Goal: Task Accomplishment & Management: Use online tool/utility

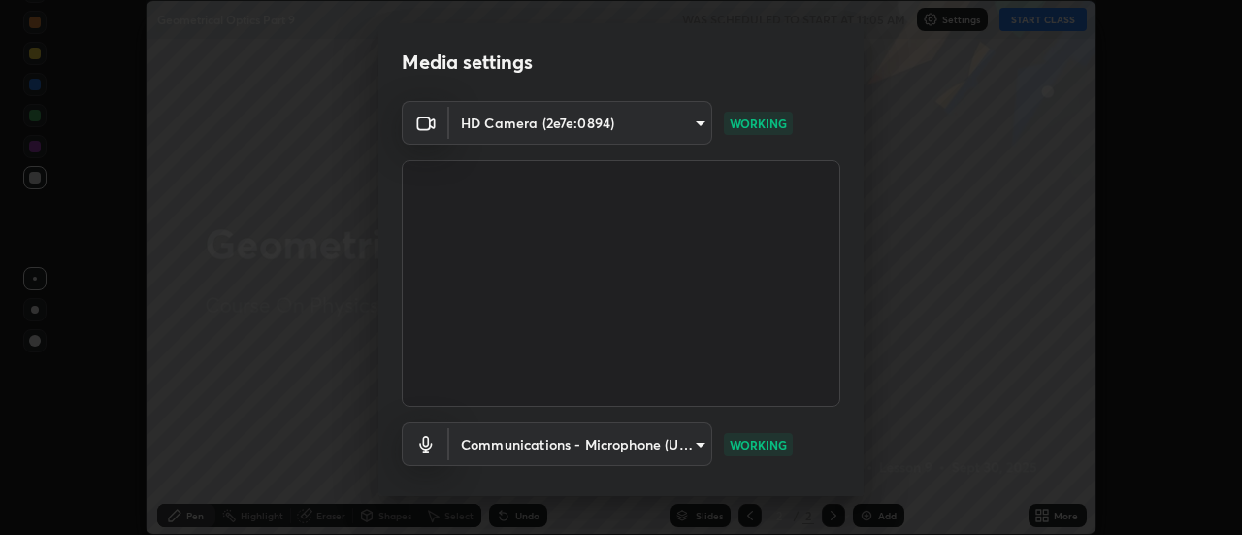
scroll to position [102, 0]
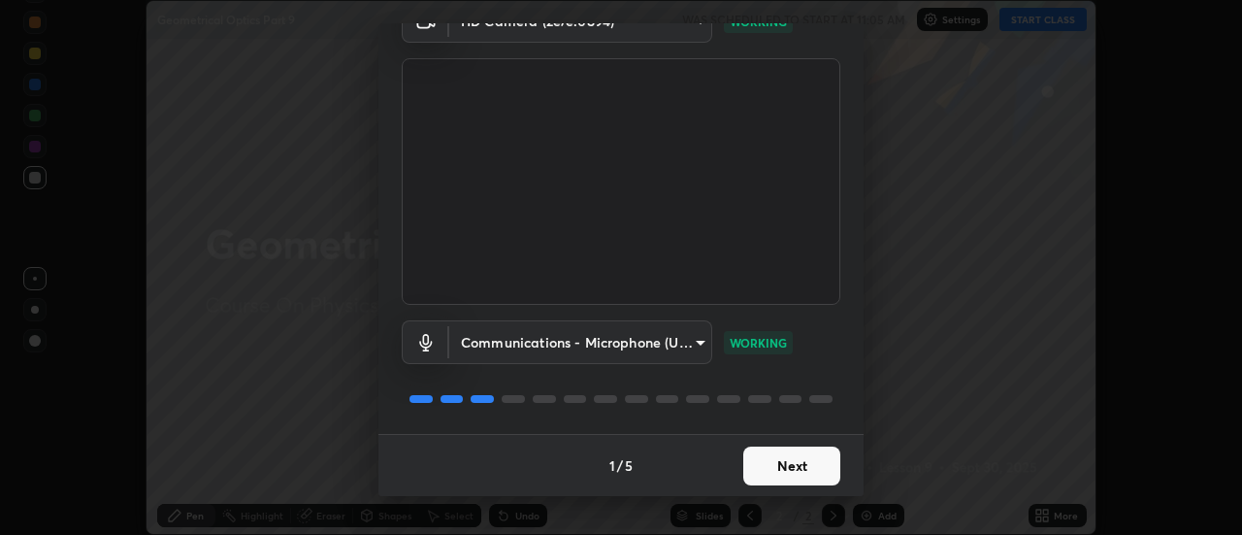
click at [766, 452] on button "Next" at bounding box center [791, 465] width 97 height 39
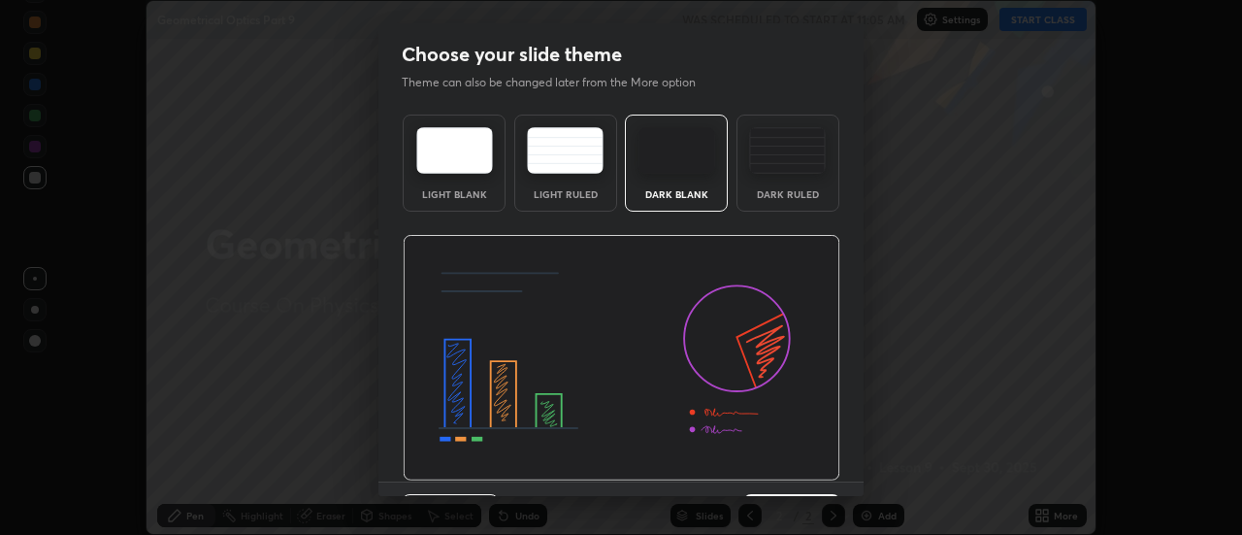
scroll to position [48, 0]
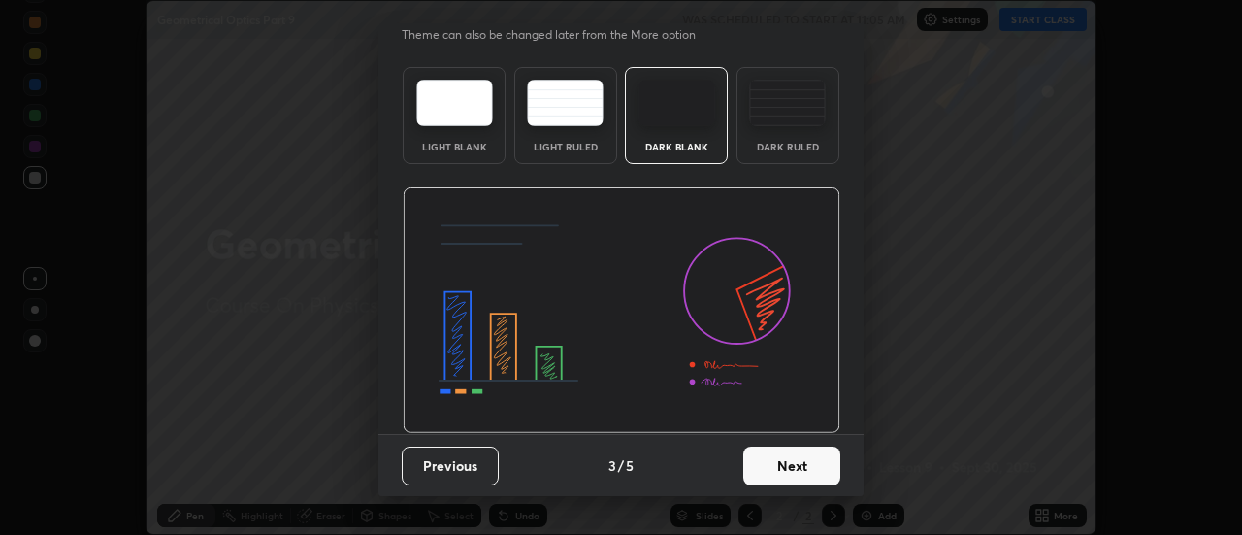
click at [774, 477] on button "Next" at bounding box center [791, 465] width 97 height 39
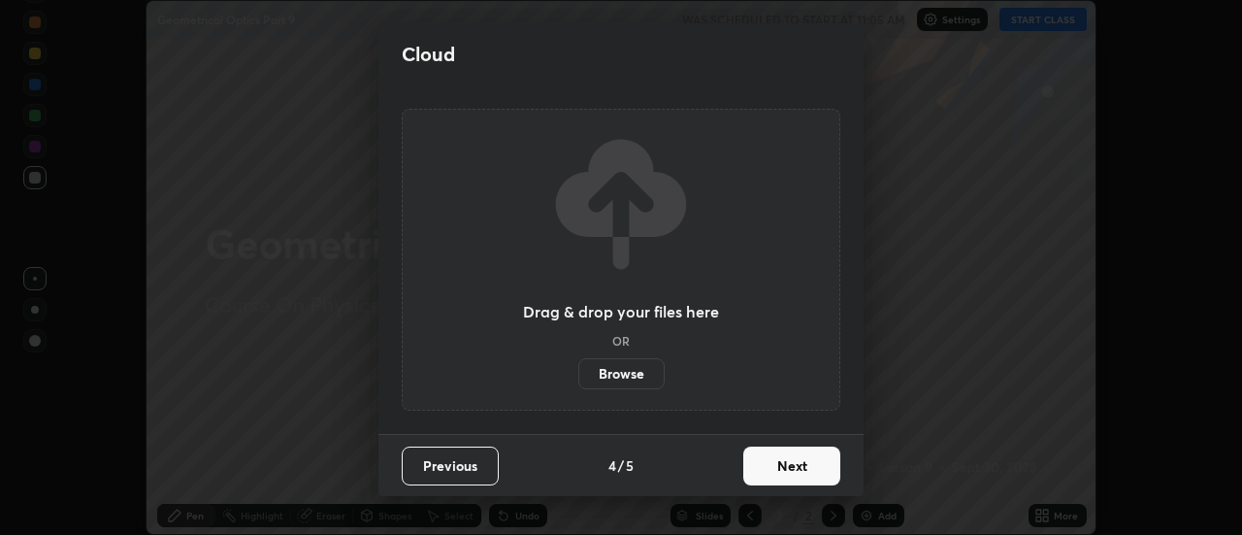
scroll to position [0, 0]
click at [774, 469] on button "Next" at bounding box center [791, 465] width 97 height 39
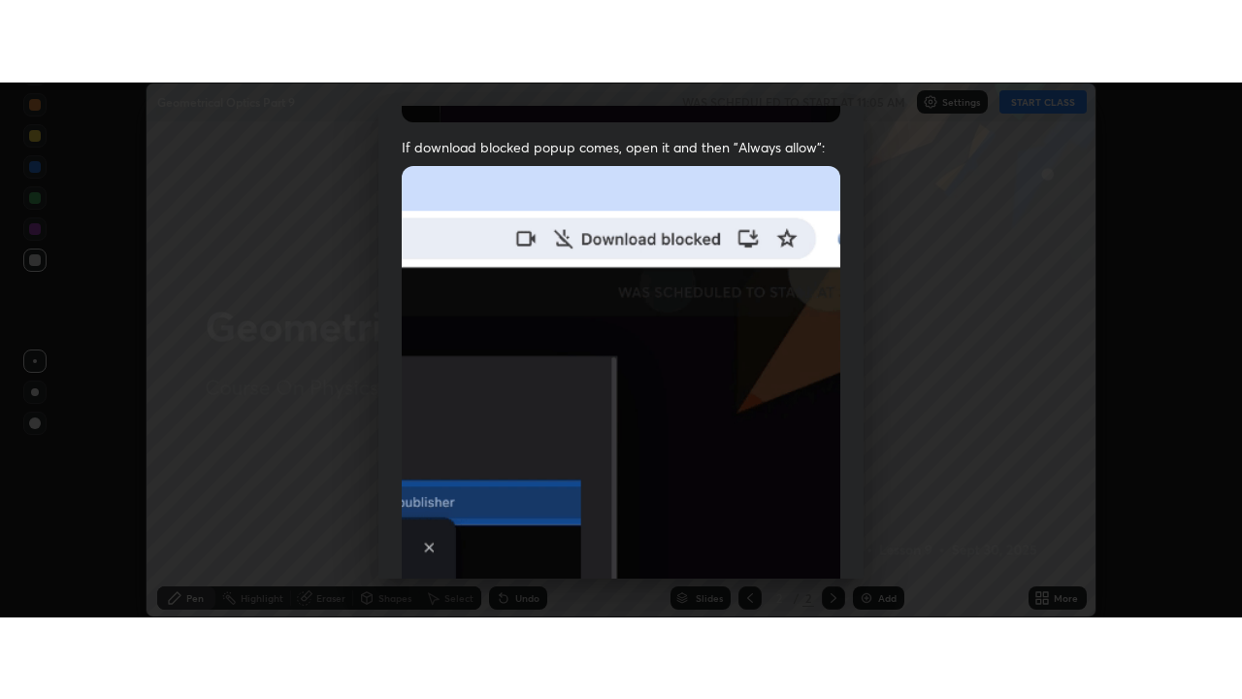
scroll to position [498, 0]
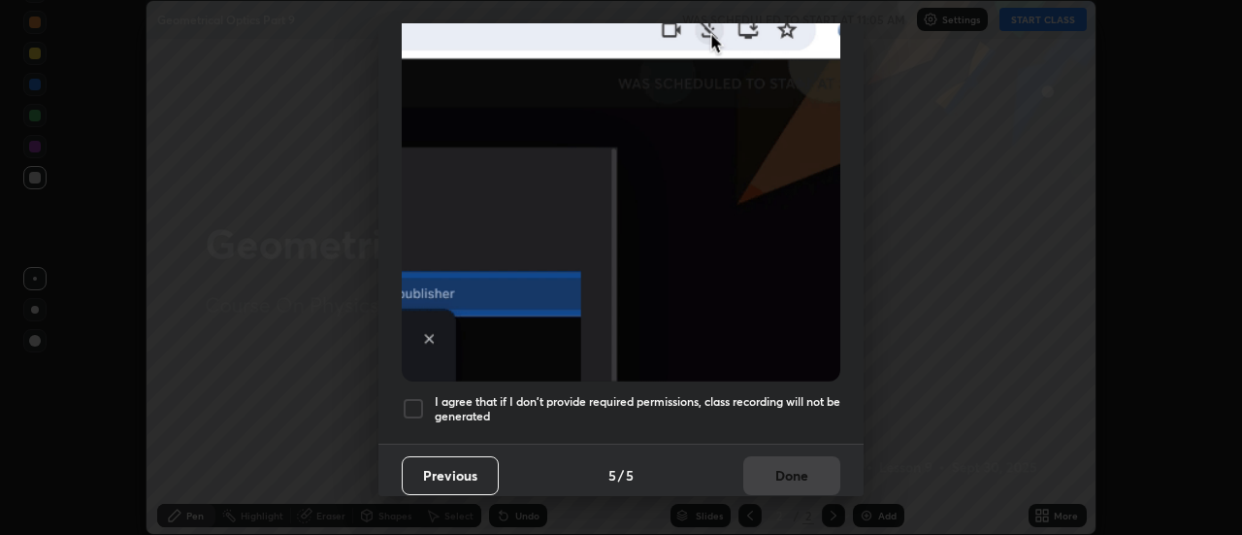
click at [719, 394] on h5 "I agree that if I don't provide required permissions, class recording will not …" at bounding box center [638, 409] width 406 height 30
click at [758, 474] on button "Done" at bounding box center [791, 475] width 97 height 39
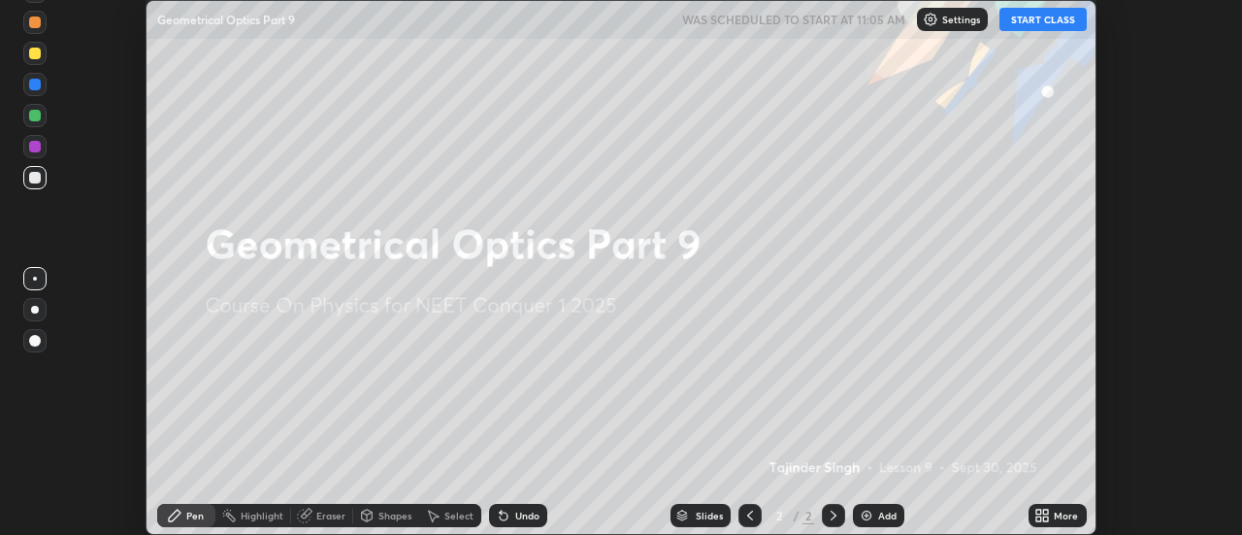
click at [1028, 16] on button "START CLASS" at bounding box center [1043, 19] width 87 height 23
click at [1039, 518] on icon at bounding box center [1039, 518] width 5 height 5
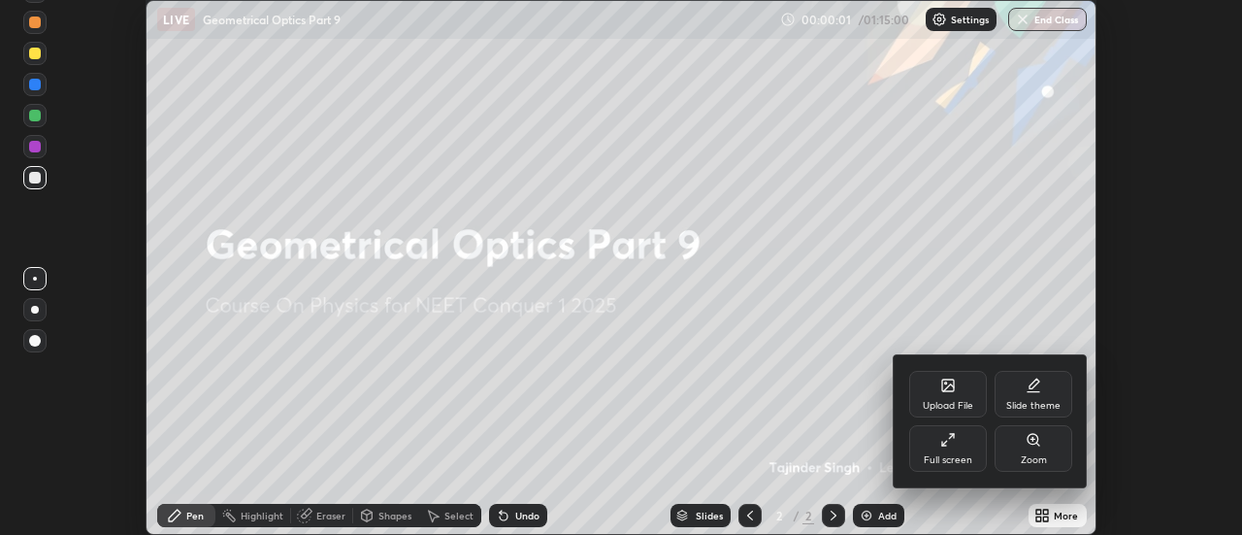
click at [952, 451] on div "Full screen" at bounding box center [948, 448] width 78 height 47
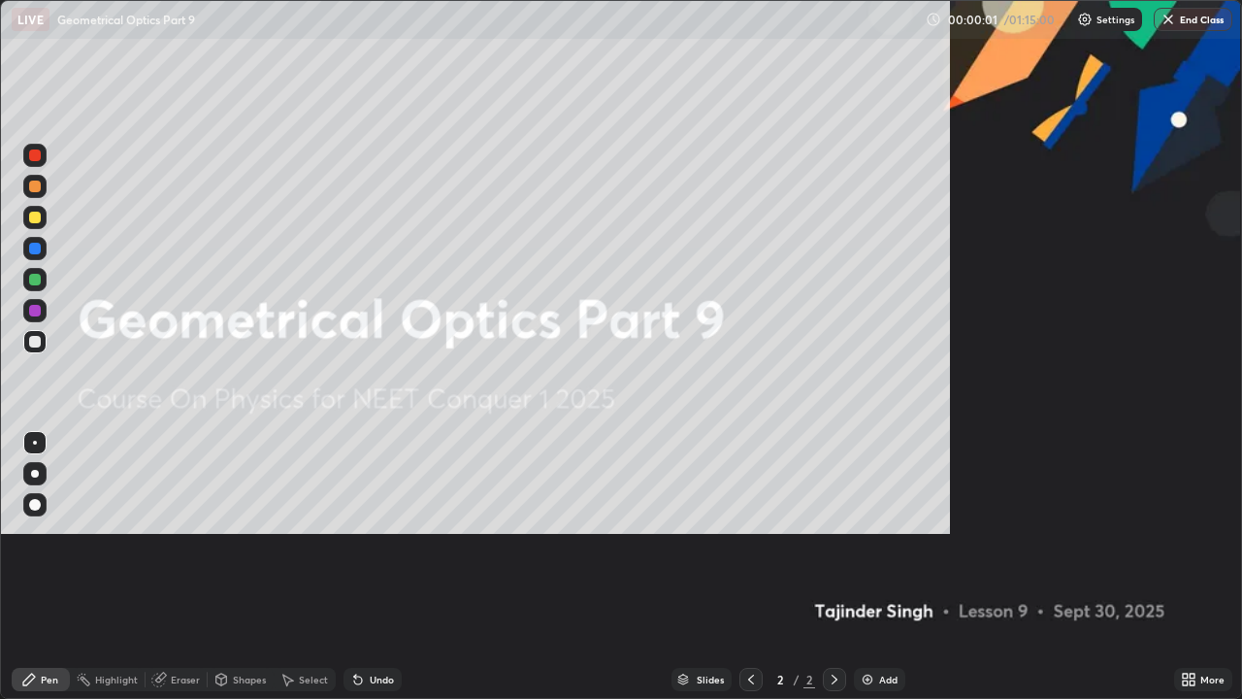
scroll to position [699, 1242]
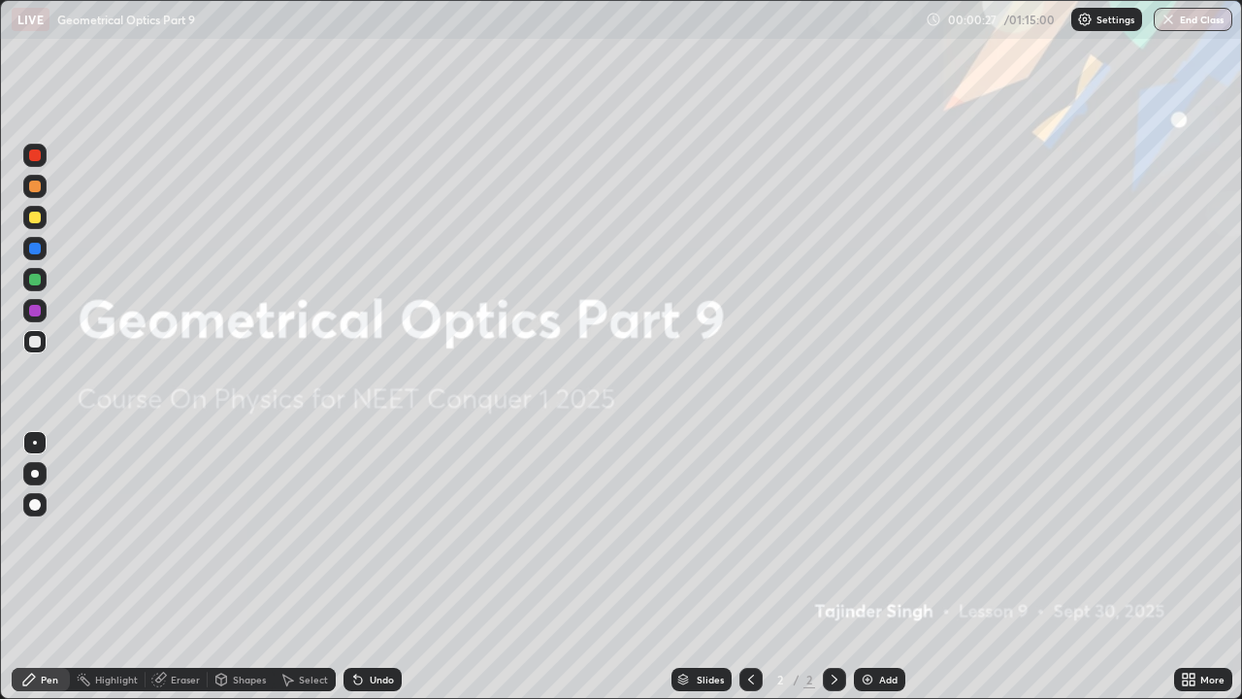
click at [872, 534] on img at bounding box center [868, 680] width 16 height 16
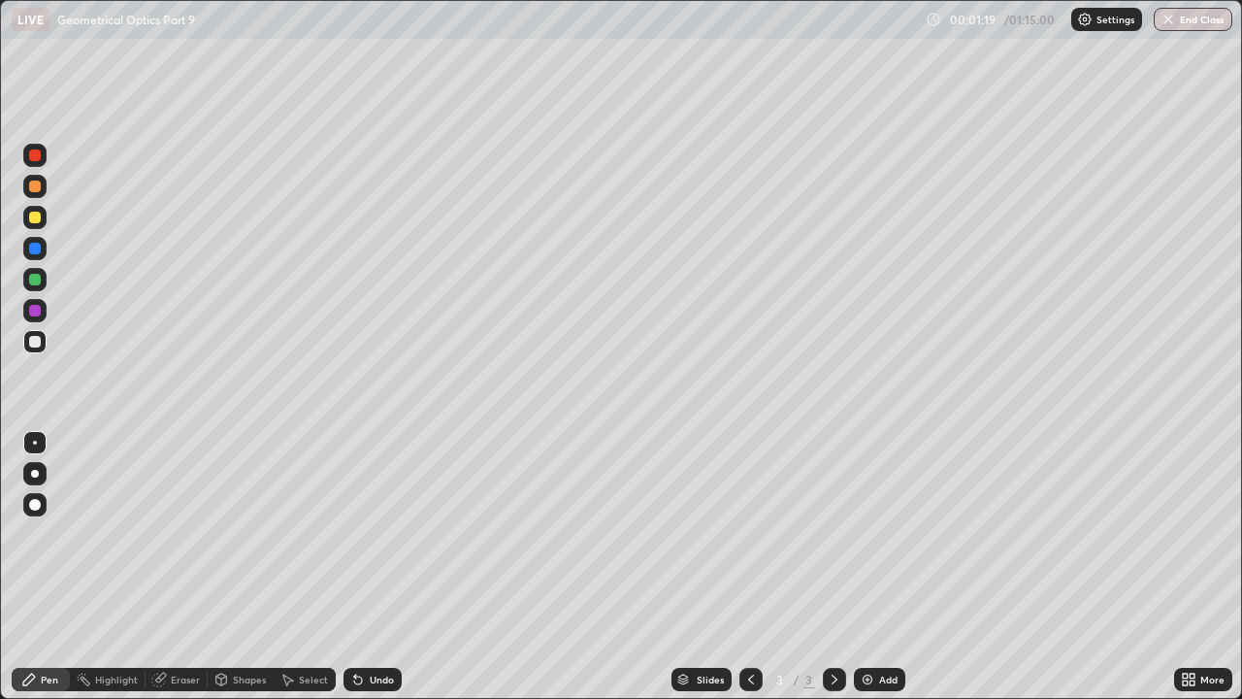
click at [370, 534] on div "Undo" at bounding box center [382, 680] width 24 height 10
click at [45, 534] on div "Pen" at bounding box center [49, 680] width 17 height 10
click at [998, 534] on div "Slides 3 / 3 Add" at bounding box center [788, 679] width 773 height 39
click at [878, 534] on div "Add" at bounding box center [879, 679] width 51 height 23
click at [749, 534] on icon at bounding box center [751, 680] width 16 height 16
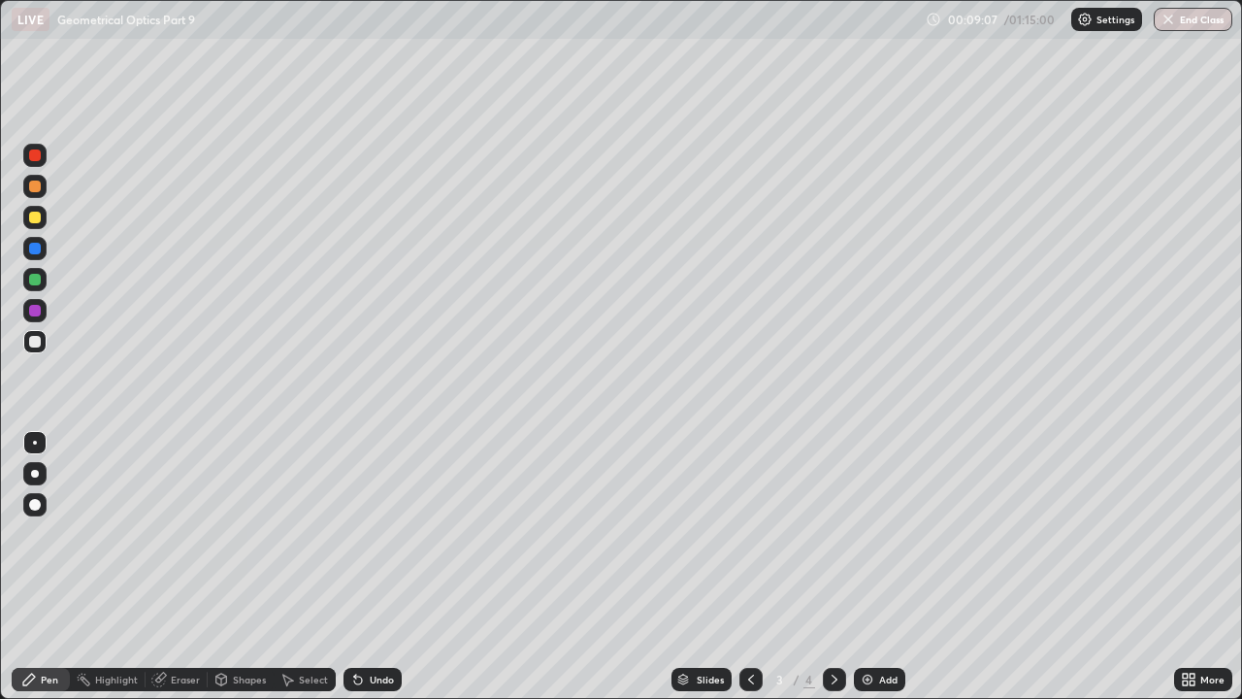
click at [39, 214] on div at bounding box center [35, 218] width 12 height 12
click at [830, 534] on icon at bounding box center [835, 680] width 16 height 16
click at [877, 534] on div "Add" at bounding box center [879, 679] width 51 height 23
click at [33, 348] on div at bounding box center [34, 341] width 23 height 23
click at [34, 215] on div at bounding box center [35, 218] width 12 height 12
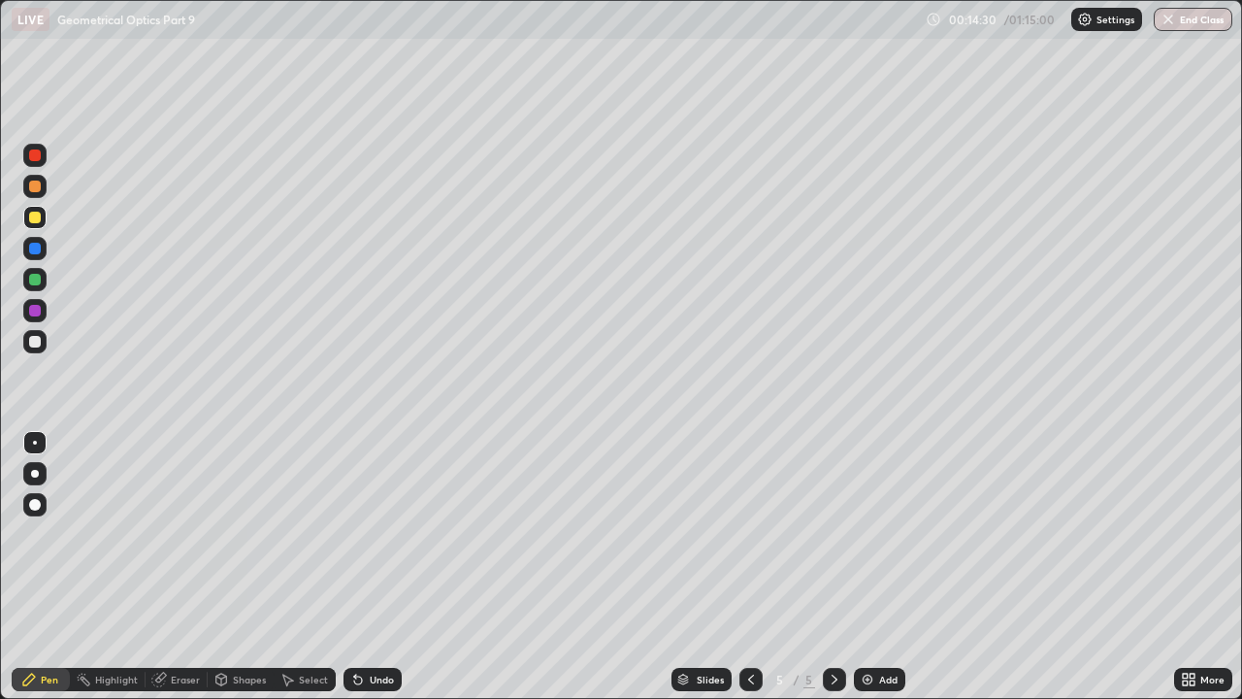
click at [370, 534] on div "Undo" at bounding box center [382, 680] width 24 height 10
click at [32, 275] on div at bounding box center [35, 280] width 12 height 12
click at [35, 345] on div at bounding box center [35, 342] width 12 height 12
click at [365, 534] on div "Undo" at bounding box center [373, 679] width 58 height 23
click at [32, 213] on div at bounding box center [35, 218] width 12 height 12
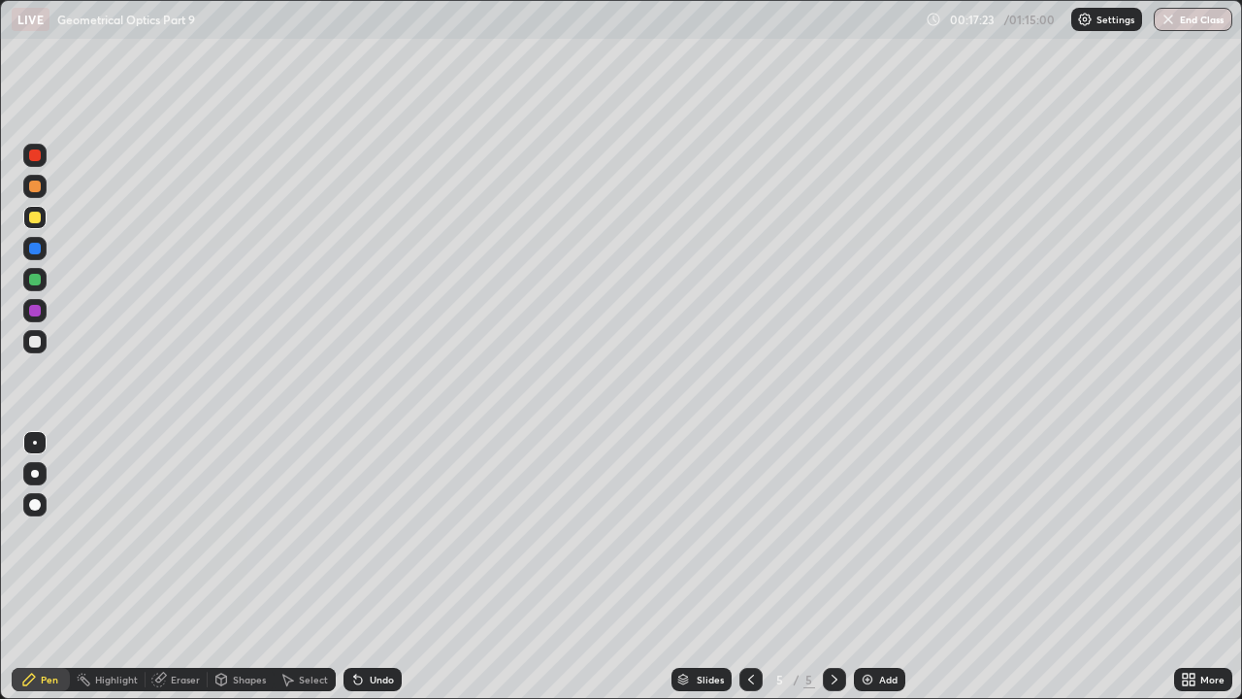
click at [33, 343] on div at bounding box center [35, 342] width 12 height 12
click at [32, 248] on div at bounding box center [35, 249] width 12 height 12
click at [35, 280] on div at bounding box center [35, 280] width 12 height 12
click at [167, 534] on div "Eraser" at bounding box center [177, 679] width 62 height 23
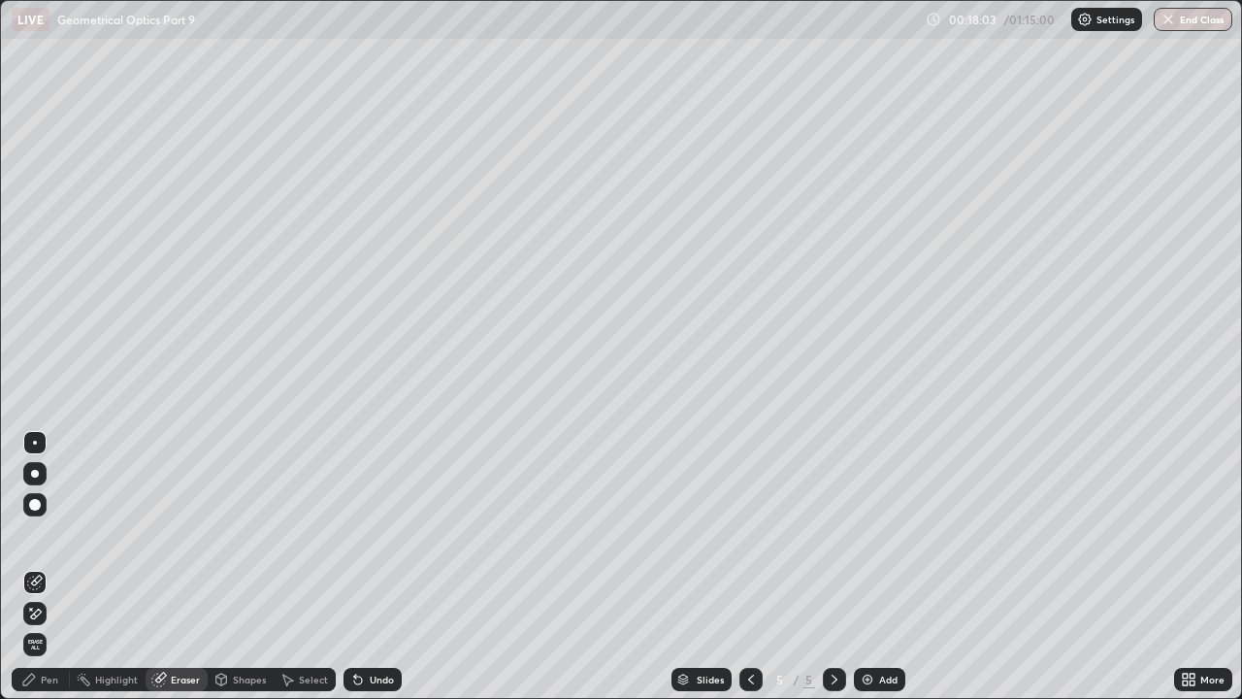
click at [47, 534] on div "Pen" at bounding box center [49, 680] width 17 height 10
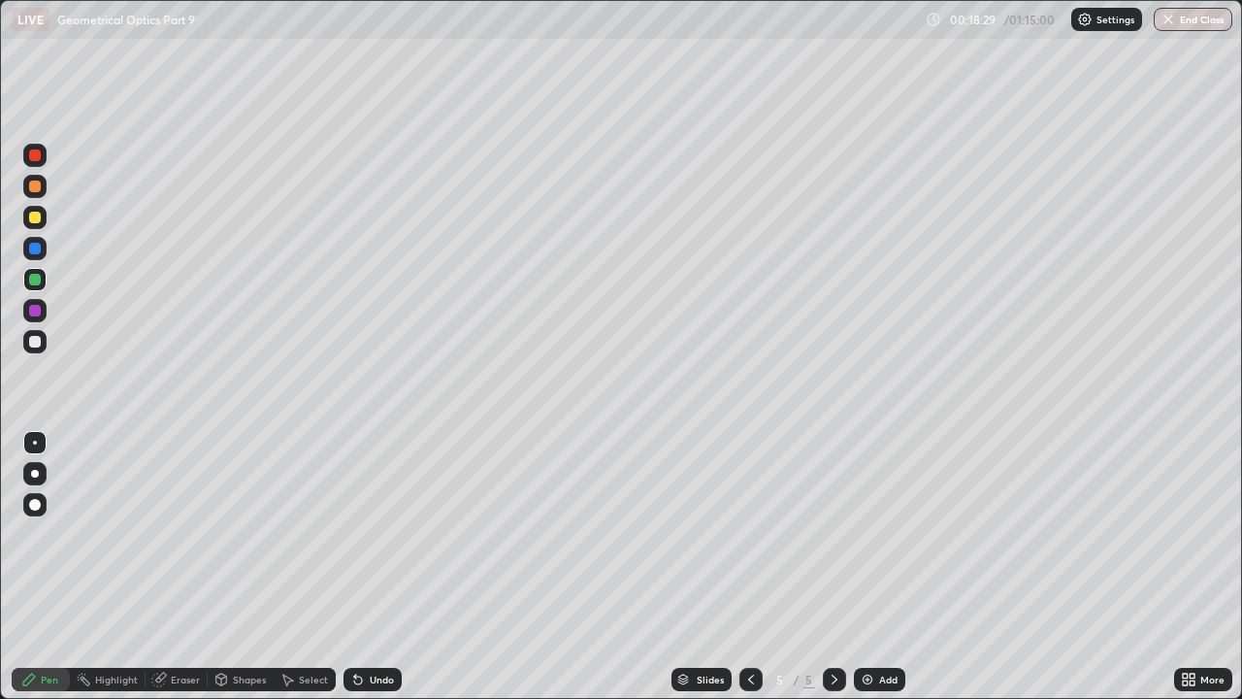
click at [37, 340] on div at bounding box center [35, 342] width 12 height 12
click at [35, 187] on div at bounding box center [35, 187] width 12 height 12
click at [374, 534] on div "Undo" at bounding box center [382, 680] width 24 height 10
click at [370, 534] on div "Undo" at bounding box center [382, 680] width 24 height 10
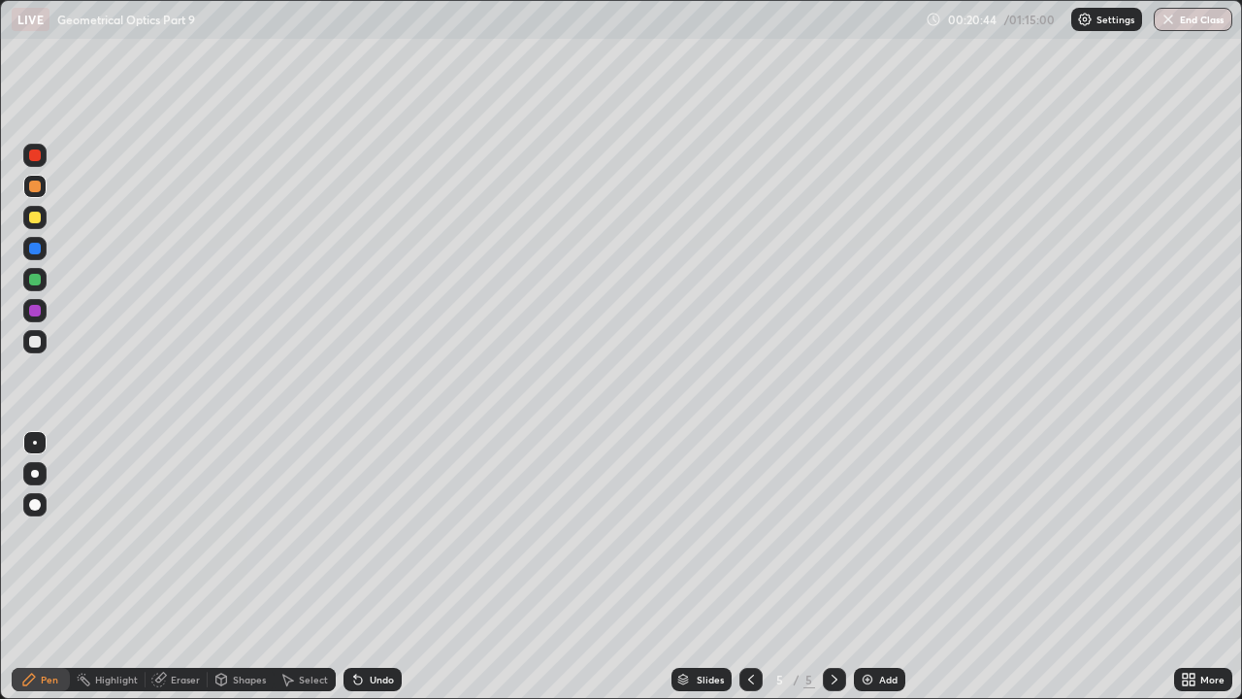
click at [365, 534] on div "Undo" at bounding box center [373, 679] width 58 height 23
click at [370, 534] on div "Undo" at bounding box center [382, 680] width 24 height 10
click at [371, 534] on div "Undo" at bounding box center [373, 679] width 58 height 23
click at [35, 345] on div at bounding box center [35, 342] width 12 height 12
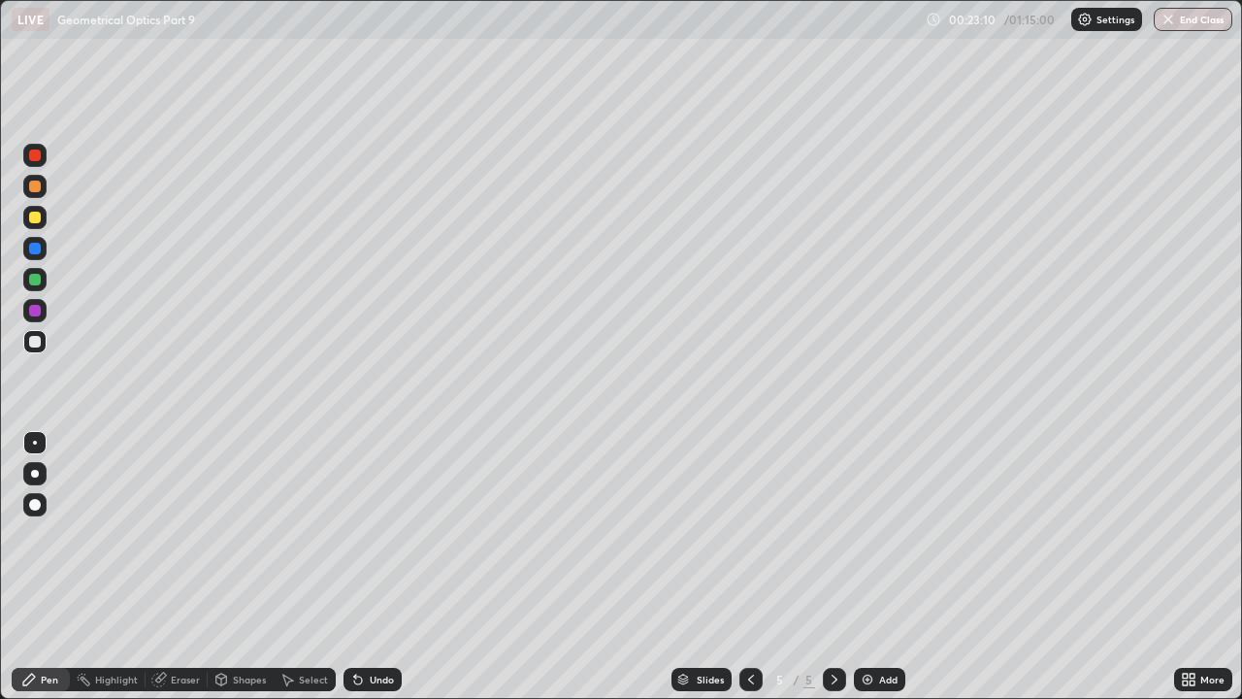
click at [37, 219] on div at bounding box center [35, 218] width 12 height 12
click at [175, 534] on div "Eraser" at bounding box center [177, 679] width 62 height 23
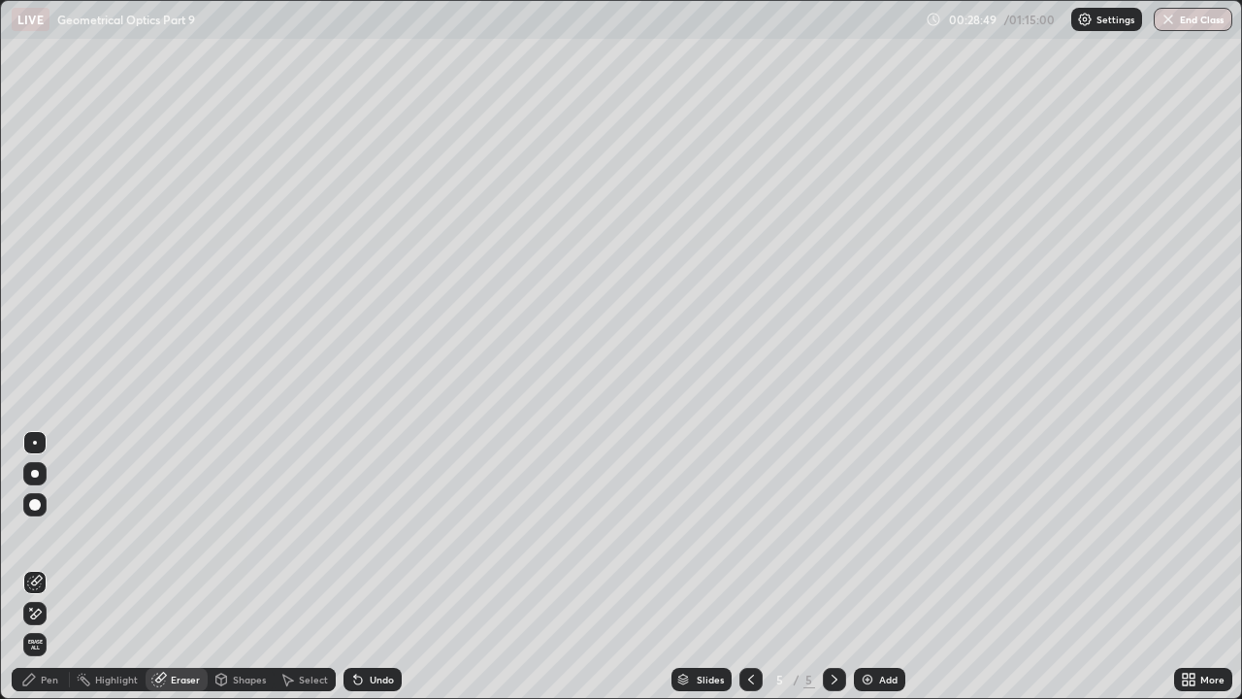
click at [34, 507] on div at bounding box center [35, 505] width 12 height 12
click at [39, 534] on div "Pen" at bounding box center [41, 679] width 58 height 23
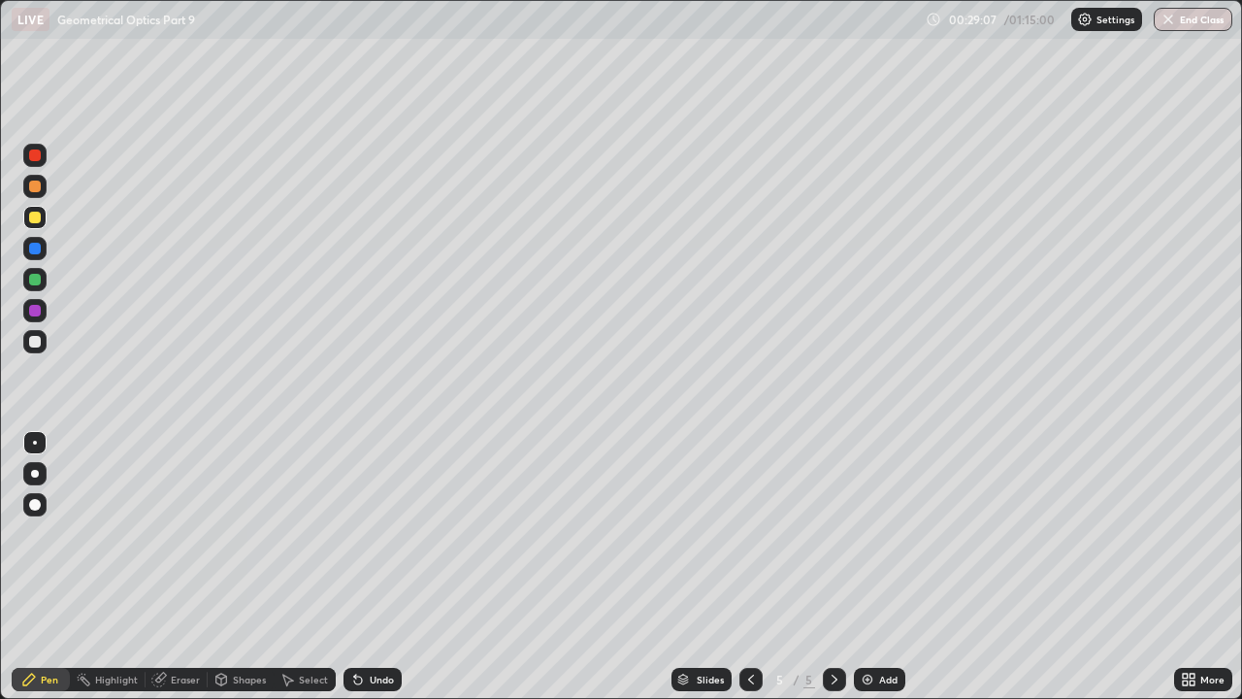
click at [371, 534] on div "Undo" at bounding box center [373, 679] width 58 height 23
click at [376, 534] on div "Undo" at bounding box center [382, 680] width 24 height 10
click at [42, 341] on div at bounding box center [34, 341] width 23 height 23
click at [880, 534] on div "Add" at bounding box center [888, 680] width 18 height 10
click at [179, 534] on div "Eraser" at bounding box center [185, 680] width 29 height 10
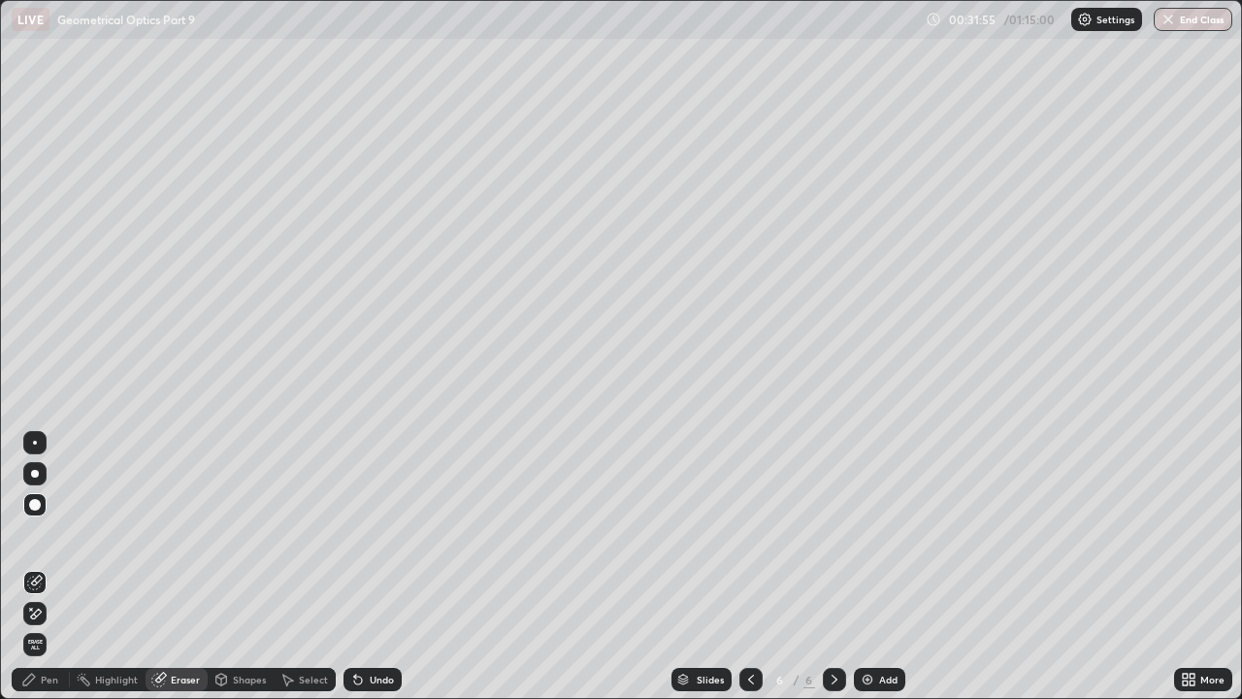
click at [53, 534] on div "Pen" at bounding box center [49, 680] width 17 height 10
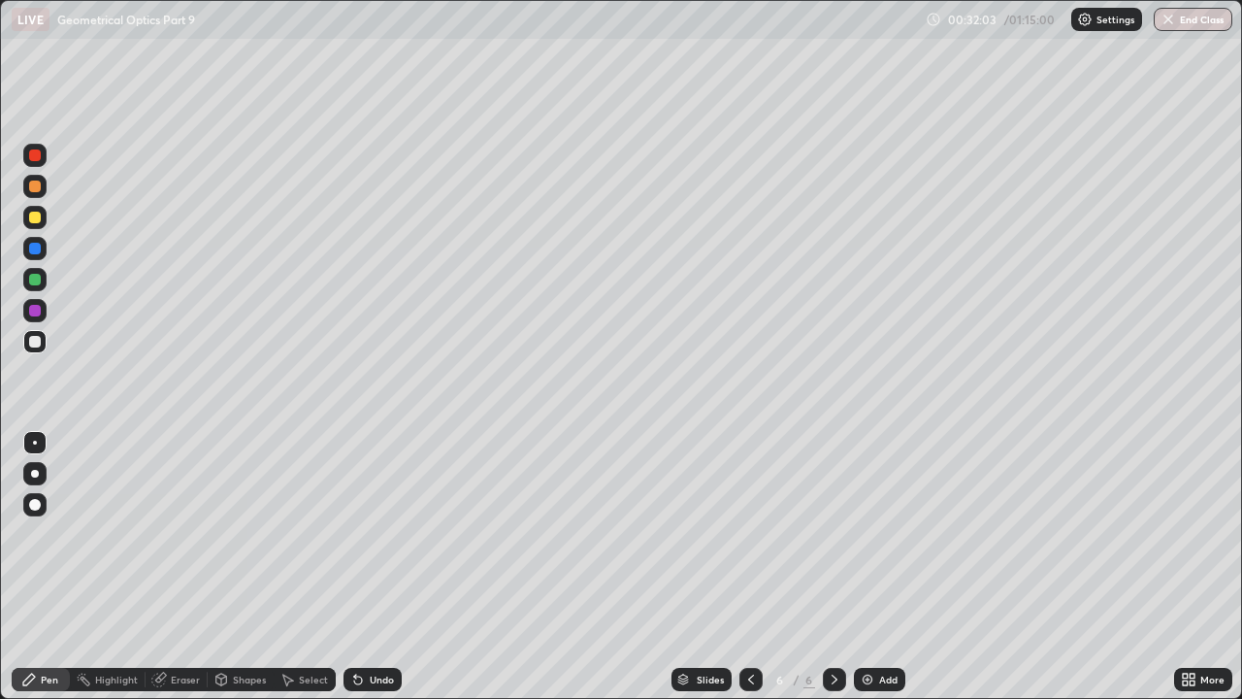
click at [118, 534] on div "Highlight" at bounding box center [116, 680] width 43 height 10
click at [168, 534] on div "Eraser" at bounding box center [177, 679] width 62 height 23
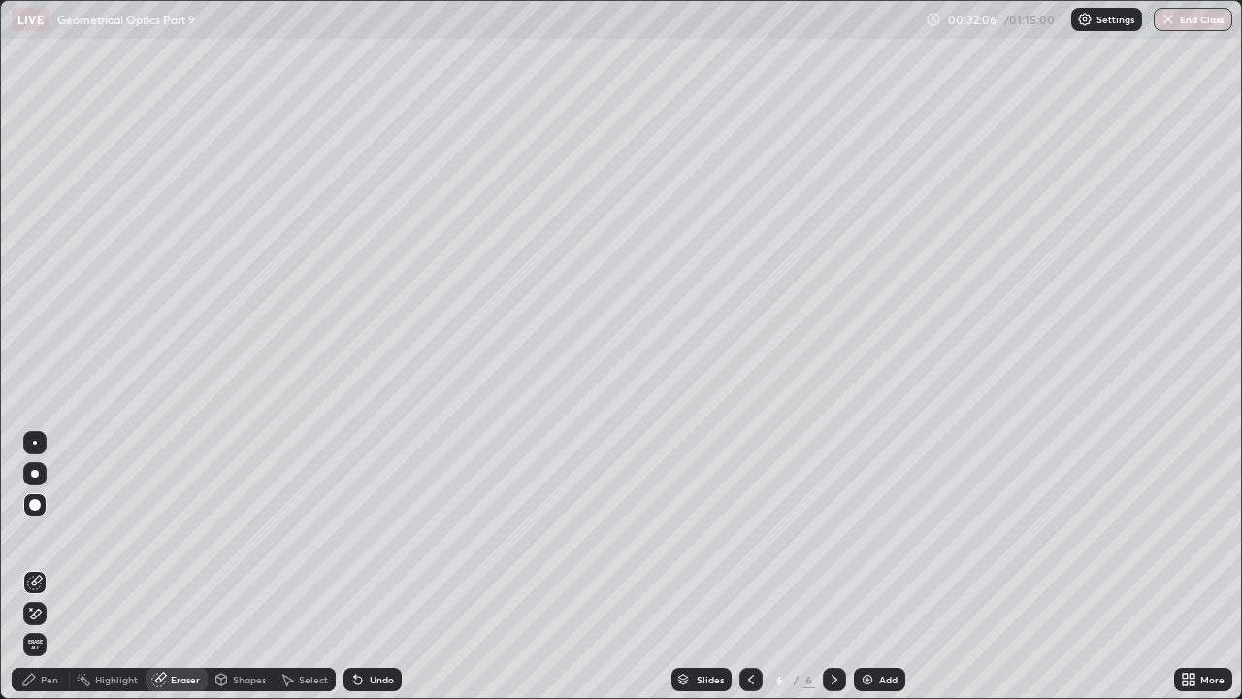
click at [41, 534] on div "Pen" at bounding box center [49, 680] width 17 height 10
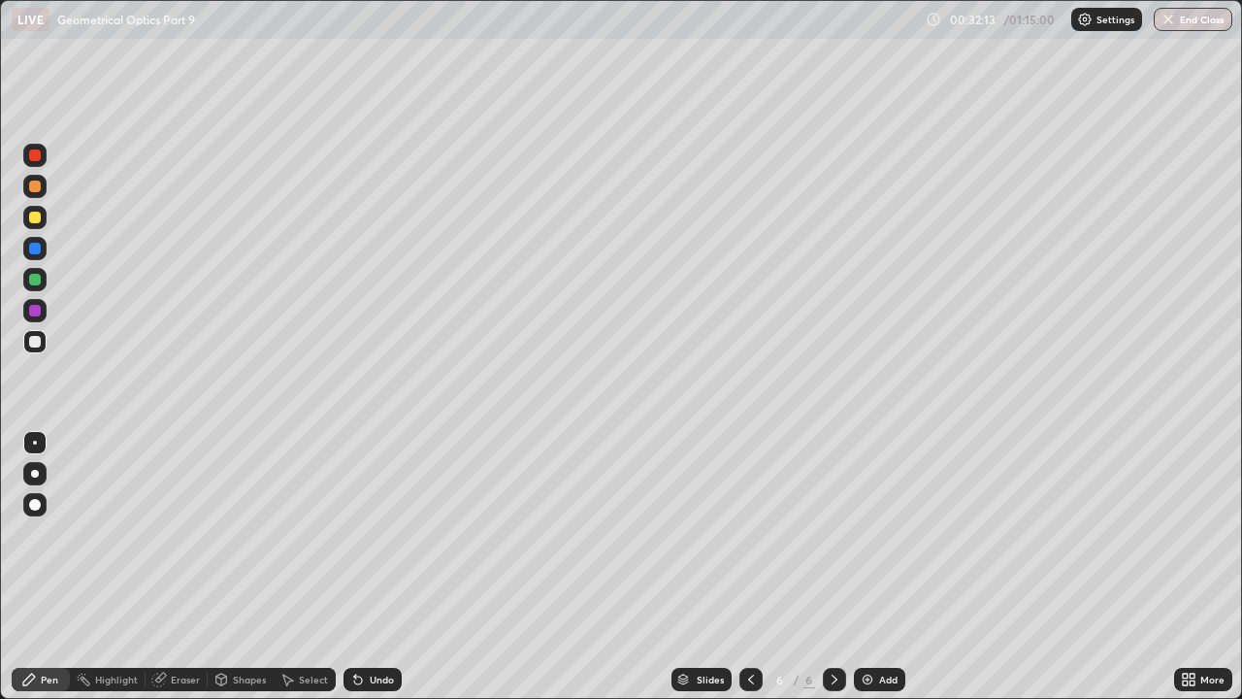
click at [34, 343] on div at bounding box center [35, 342] width 12 height 12
click at [35, 218] on div at bounding box center [35, 218] width 12 height 12
click at [33, 342] on div at bounding box center [35, 342] width 12 height 12
click at [750, 534] on icon at bounding box center [751, 680] width 6 height 10
click at [833, 534] on icon at bounding box center [835, 680] width 16 height 16
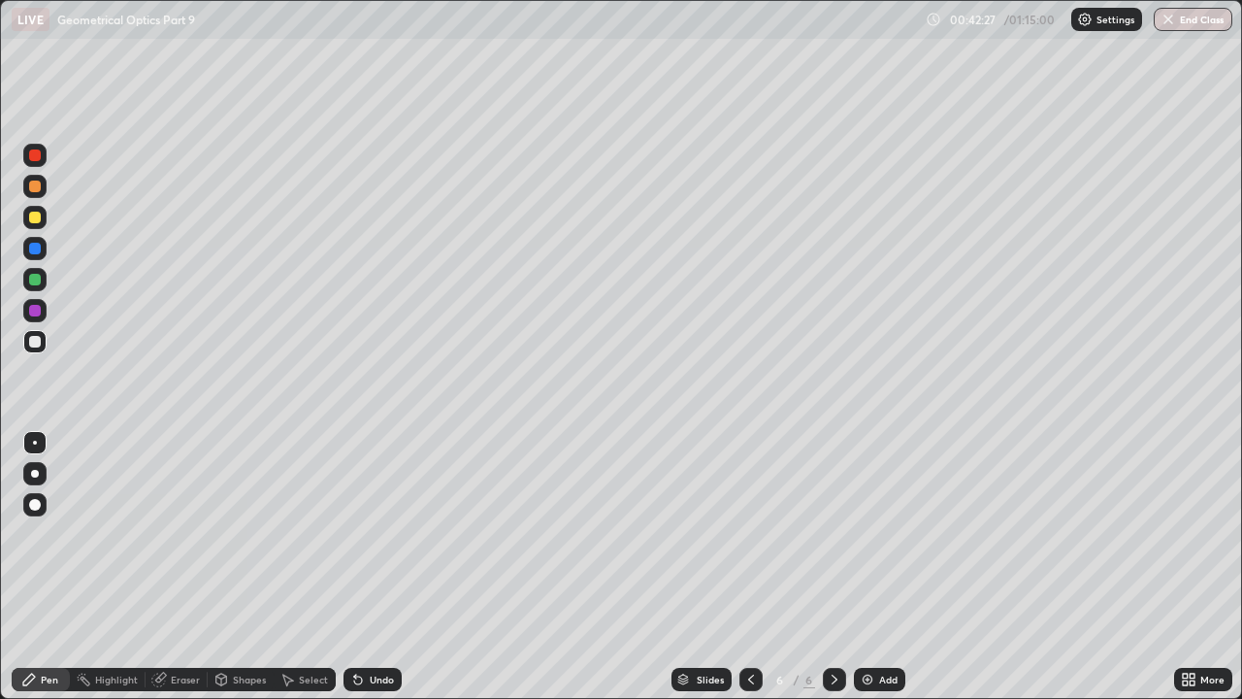
click at [880, 534] on div "Add" at bounding box center [888, 680] width 18 height 10
click at [370, 534] on div "Undo" at bounding box center [382, 680] width 24 height 10
click at [390, 534] on div "Undo" at bounding box center [373, 679] width 58 height 23
click at [34, 220] on div at bounding box center [35, 218] width 12 height 12
click at [750, 534] on icon at bounding box center [751, 680] width 16 height 16
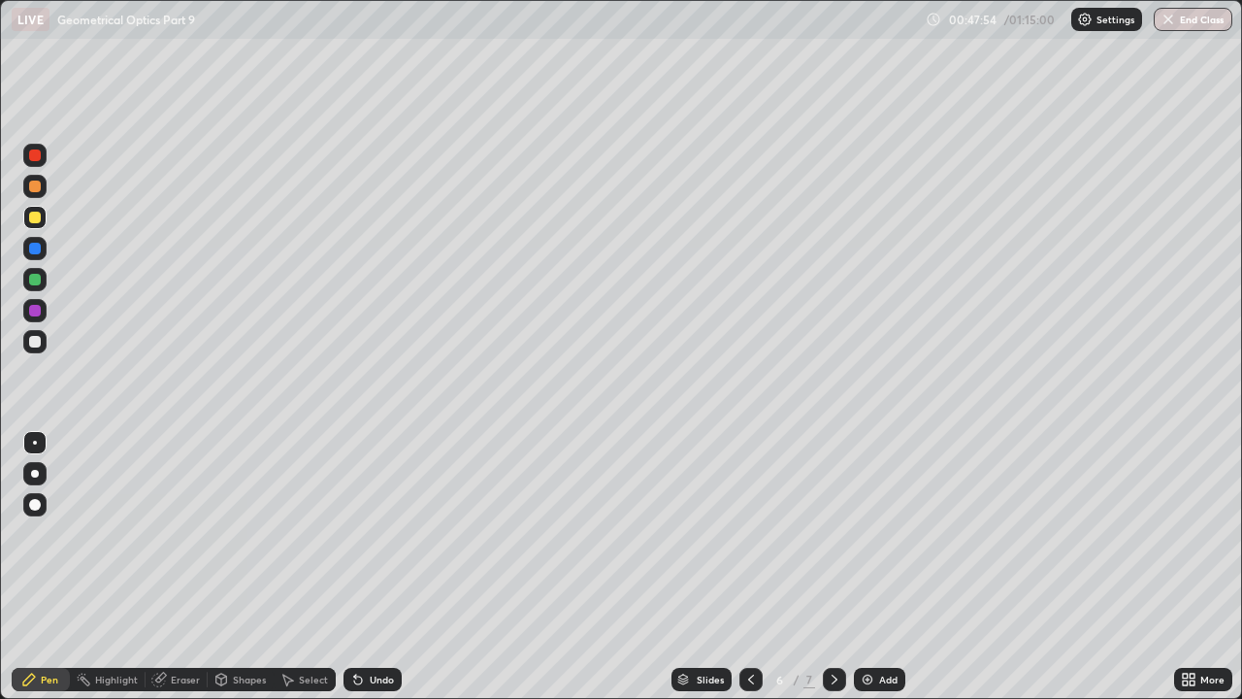
click at [833, 534] on icon at bounding box center [835, 680] width 16 height 16
click at [46, 343] on div at bounding box center [34, 341] width 23 height 23
click at [874, 534] on div "Add" at bounding box center [879, 679] width 51 height 23
click at [749, 534] on icon at bounding box center [751, 680] width 16 height 16
click at [175, 534] on div "Eraser" at bounding box center [185, 680] width 29 height 10
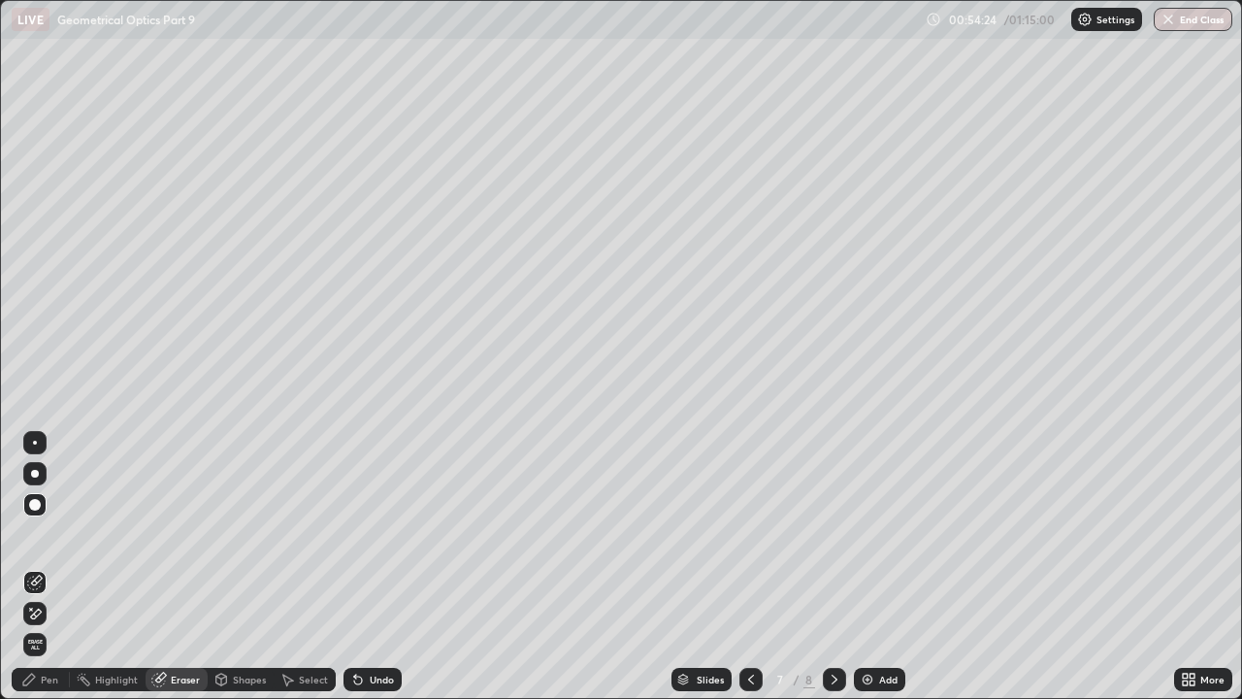
click at [44, 534] on div "Pen" at bounding box center [49, 680] width 17 height 10
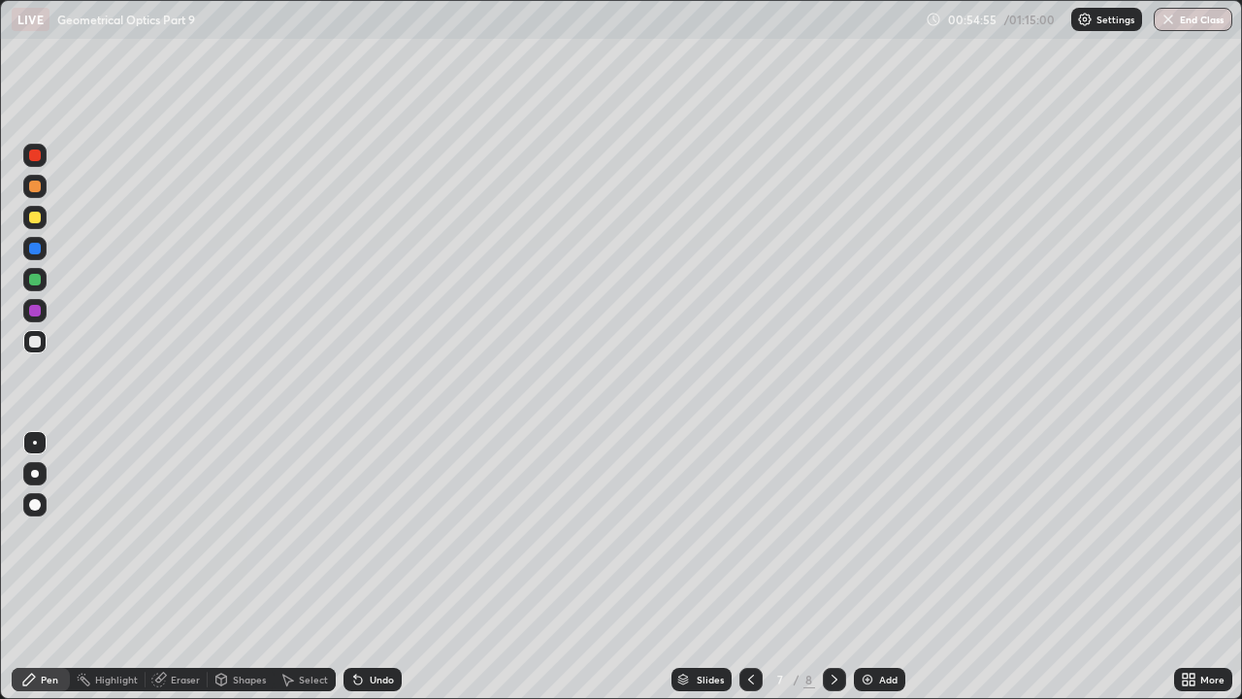
click at [835, 534] on icon at bounding box center [835, 680] width 16 height 16
click at [36, 219] on div at bounding box center [35, 218] width 12 height 12
click at [39, 283] on div at bounding box center [35, 280] width 12 height 12
click at [374, 534] on div "Undo" at bounding box center [382, 680] width 24 height 10
click at [37, 215] on div at bounding box center [35, 218] width 12 height 12
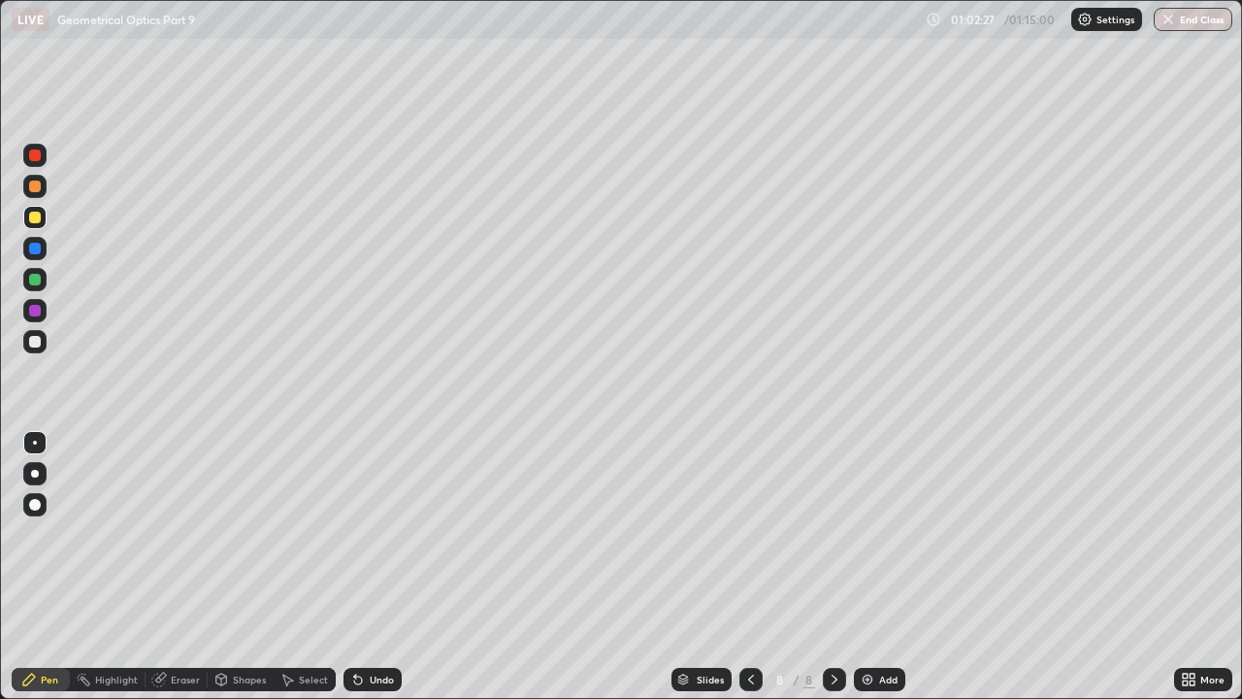
click at [876, 534] on div "Add" at bounding box center [879, 679] width 51 height 23
click at [31, 346] on div at bounding box center [35, 342] width 12 height 12
click at [37, 249] on div at bounding box center [35, 249] width 12 height 12
click at [35, 307] on div at bounding box center [35, 311] width 12 height 12
click at [34, 341] on div at bounding box center [35, 342] width 12 height 12
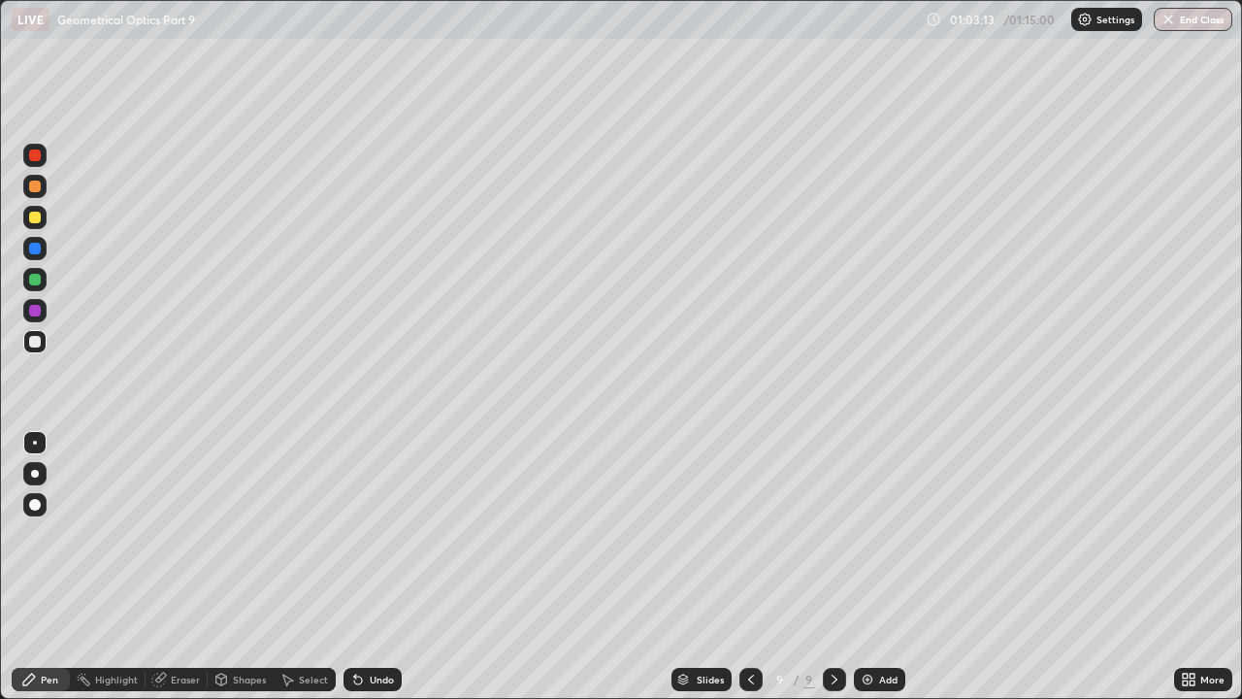
click at [40, 277] on div at bounding box center [35, 280] width 12 height 12
click at [35, 343] on div at bounding box center [35, 342] width 12 height 12
click at [605, 534] on div "Slides 9 / 9 Add" at bounding box center [788, 679] width 773 height 39
click at [375, 534] on div "Undo" at bounding box center [382, 680] width 24 height 10
click at [36, 276] on div at bounding box center [35, 280] width 12 height 12
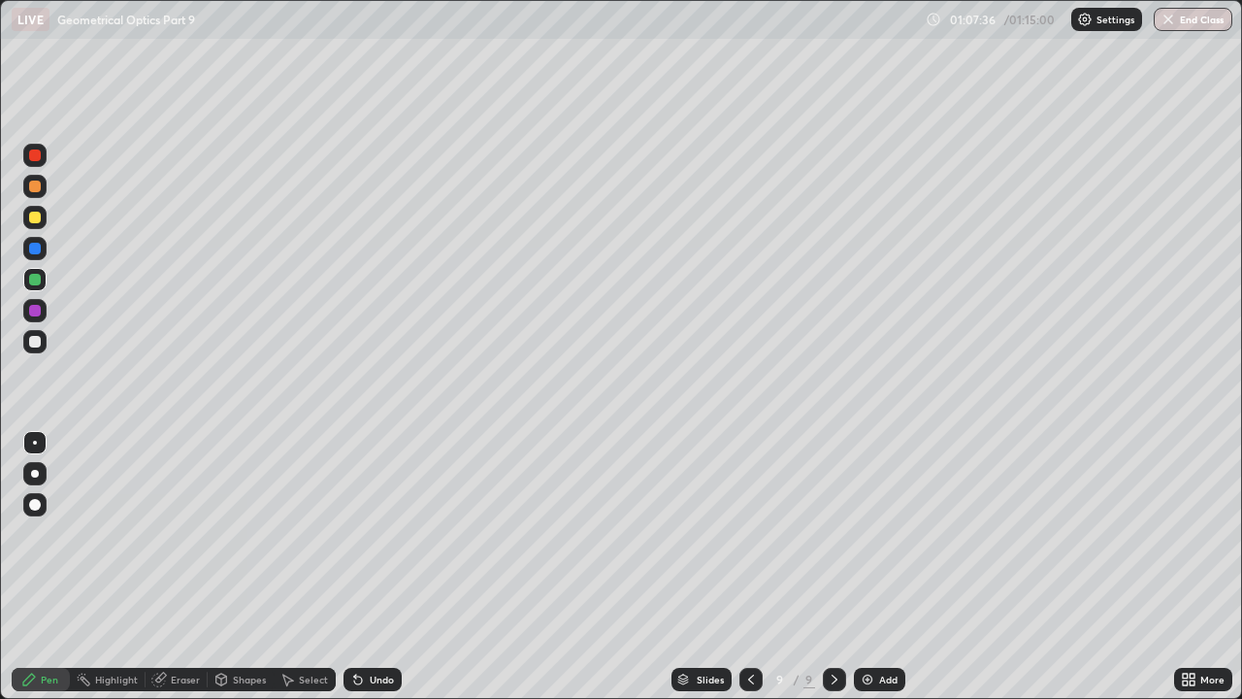
click at [34, 345] on div at bounding box center [35, 342] width 12 height 12
click at [36, 310] on div at bounding box center [35, 311] width 12 height 12
click at [31, 341] on div at bounding box center [35, 342] width 12 height 12
click at [1179, 23] on button "End Class" at bounding box center [1194, 19] width 77 height 23
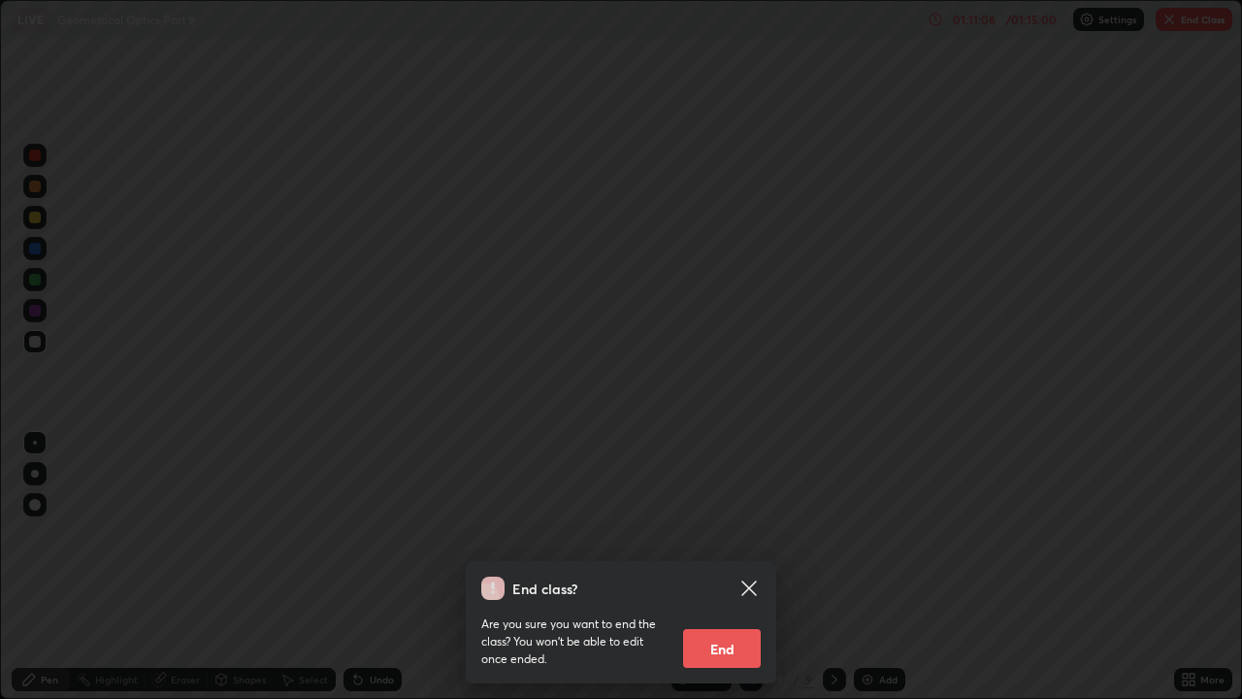
click at [735, 534] on button "End" at bounding box center [722, 648] width 78 height 39
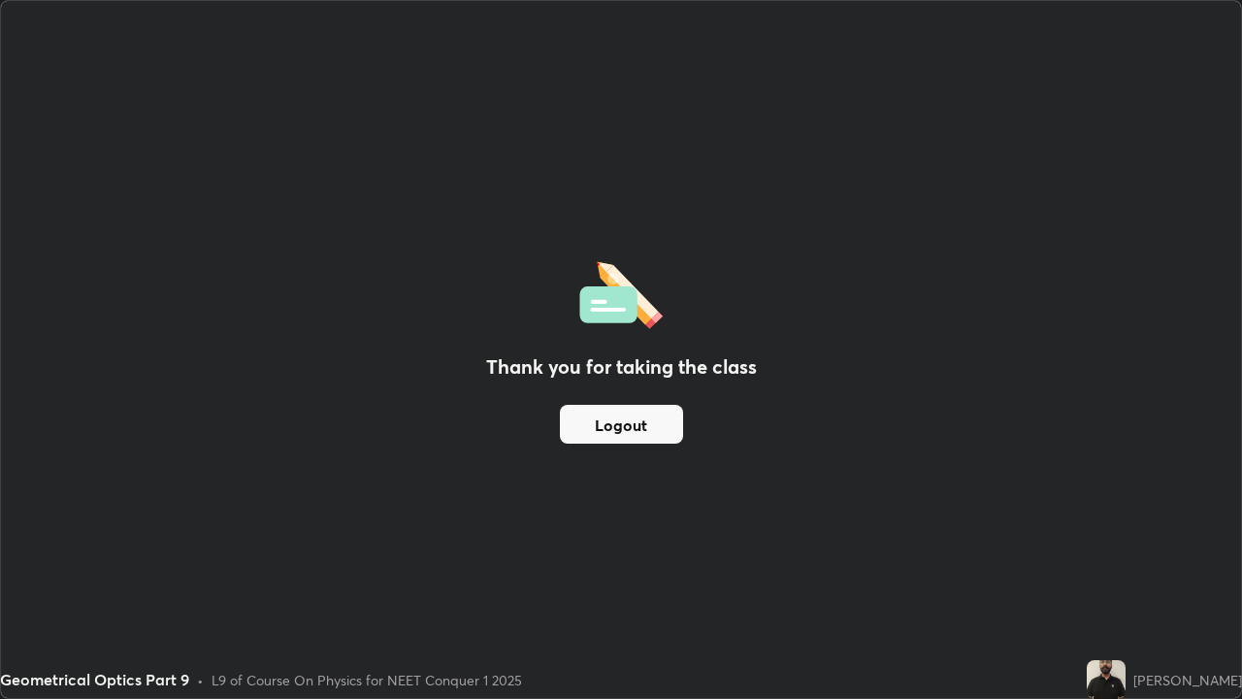
click at [650, 424] on button "Logout" at bounding box center [621, 424] width 123 height 39
